Goal: Task Accomplishment & Management: Use online tool/utility

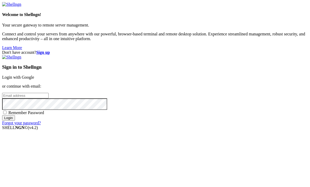
click at [34, 75] on link "Login with Google" at bounding box center [18, 77] width 32 height 4
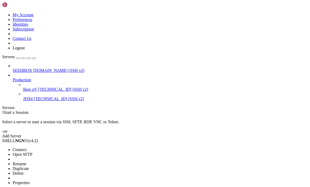
click at [19, 171] on span "Delete" at bounding box center [18, 173] width 11 height 4
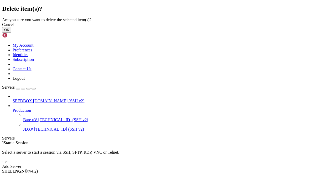
click at [11, 33] on button "OK" at bounding box center [6, 30] width 9 height 6
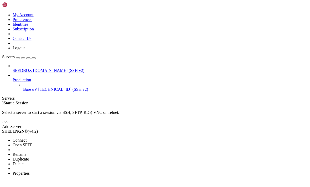
click at [24, 162] on span "Delete" at bounding box center [18, 164] width 11 height 4
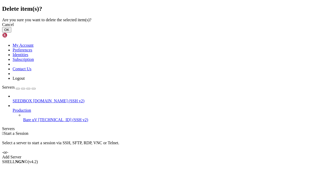
click at [11, 33] on button "OK" at bounding box center [6, 30] width 9 height 6
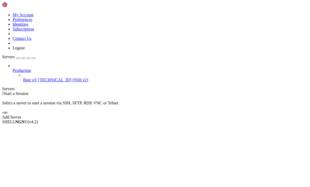
click at [18, 58] on div "button" at bounding box center [18, 58] width 0 height 0
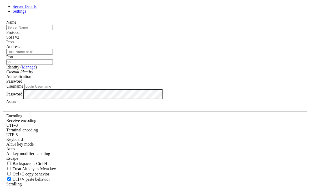
click at [53, 30] on input "text" at bounding box center [29, 28] width 46 height 6
type input "247 DEDICATED"
click at [20, 71] on div "Server Details Settings Name 247 DEDICATED Protocol SSH v2 Icon" at bounding box center [155, 112] width 306 height 217
click at [13, 74] on div "Server Details Settings Name 247 DEDICATED Protocol SSH v2 Icon" at bounding box center [155, 112] width 306 height 217
click at [53, 55] on input "Address" at bounding box center [29, 52] width 46 height 6
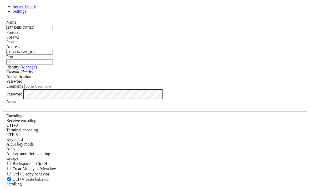
type input "95.214.52.133:7723"
click at [71, 89] on input "Username" at bounding box center [47, 87] width 46 height 6
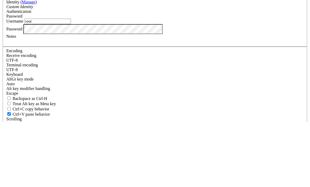
type input "root"
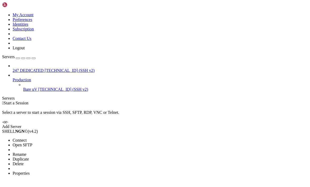
click at [40, 138] on li "Connect" at bounding box center [37, 140] width 48 height 5
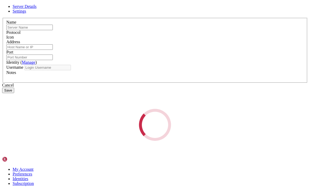
type input "247 DEDICATED"
type input "95.214.52.133:7723"
type input "22"
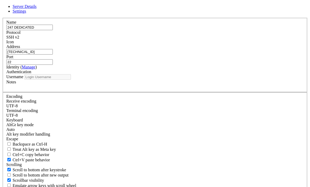
type input "root"
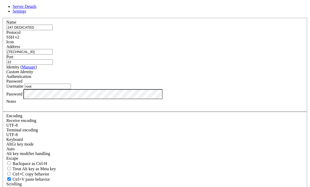
click at [53, 55] on input "95.214.52.133:7723" at bounding box center [29, 52] width 46 height 6
type input "[TECHNICAL_ID]"
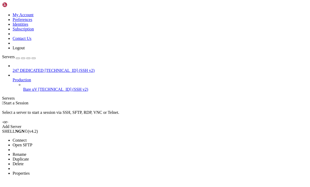
click at [18, 138] on span "Connect" at bounding box center [20, 140] width 14 height 4
click at [31, 92] on div "247 DEDICATED 95.214.52.133 (SSH v2) Production Bare uV 178.63.11.245 (SSH v2)" at bounding box center [155, 78] width 306 height 28
click at [20, 138] on span "Connect" at bounding box center [20, 140] width 14 height 4
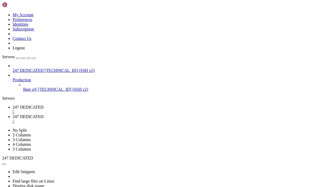
type input "/root"
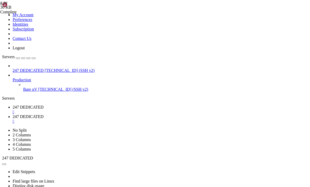
click at [16, 5] on img at bounding box center [17, 4] width 30 height 5
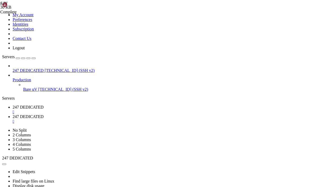
type textarea "master_playlist_url = f"http://localhost:7723/{output_stream_name}/tracks-v1a1/…"
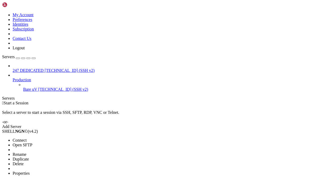
click at [21, 138] on span "Connect" at bounding box center [20, 140] width 14 height 4
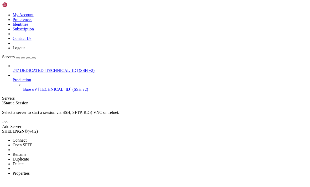
click at [20, 138] on li "Connect" at bounding box center [37, 140] width 48 height 5
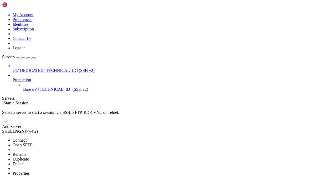
click at [21, 138] on span "Connect" at bounding box center [20, 140] width 14 height 4
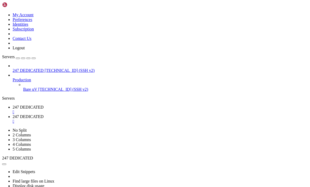
type input "/root"
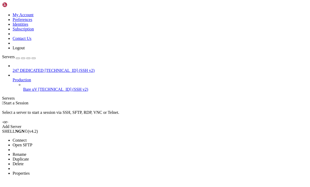
click at [19, 138] on span "Connect" at bounding box center [20, 140] width 14 height 4
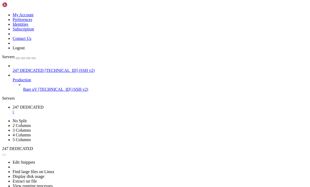
click at [8, 70] on div "247 DEDICATED [TECHNICAL_ID] (SSH v2) Production Bare uV [TECHNICAL_ID] (SSH v2)" at bounding box center [155, 78] width 306 height 28
